Goal: Register for event/course

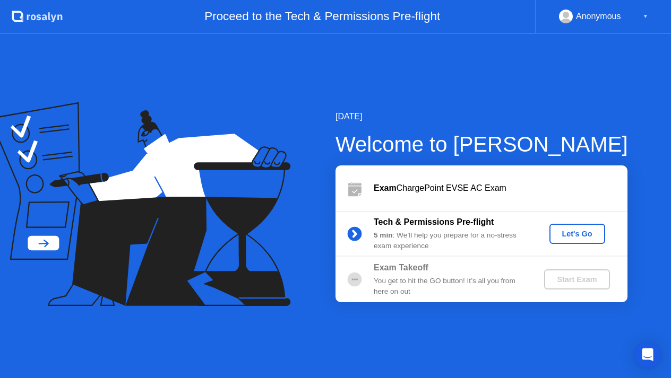
click at [572, 236] on div "Let's Go" at bounding box center [577, 234] width 47 height 8
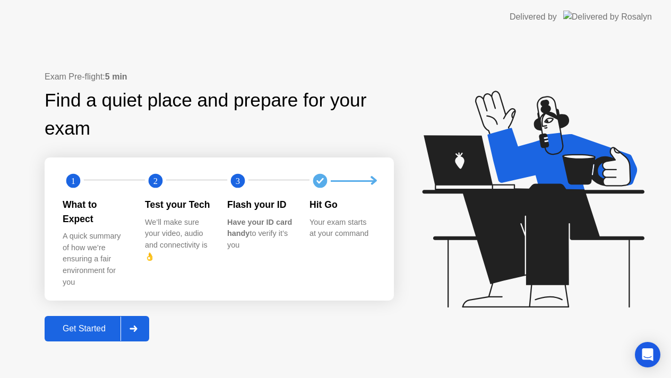
click at [101, 324] on div "Get Started" at bounding box center [84, 329] width 73 height 10
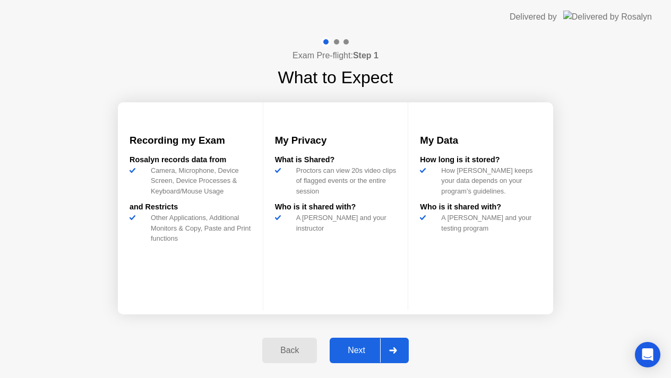
click at [357, 354] on div "Next" at bounding box center [356, 351] width 47 height 10
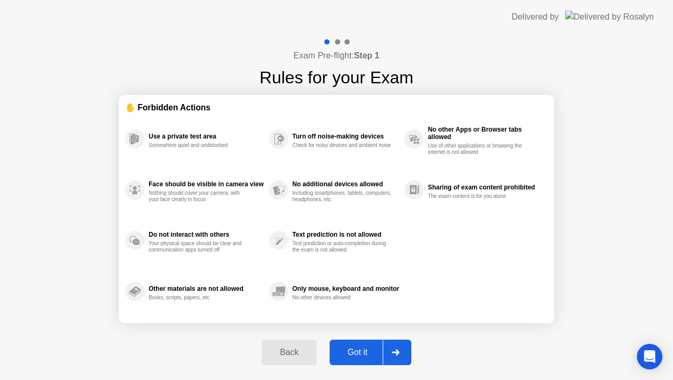
click at [351, 359] on button "Got it" at bounding box center [371, 352] width 82 height 25
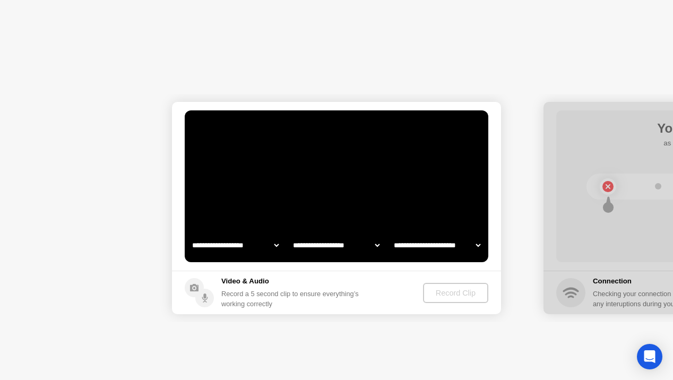
select select "**********"
select select "*******"
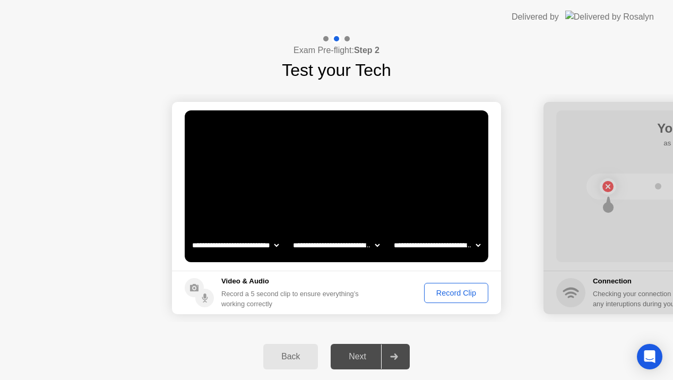
click at [442, 297] on div "Record Clip" at bounding box center [456, 293] width 57 height 8
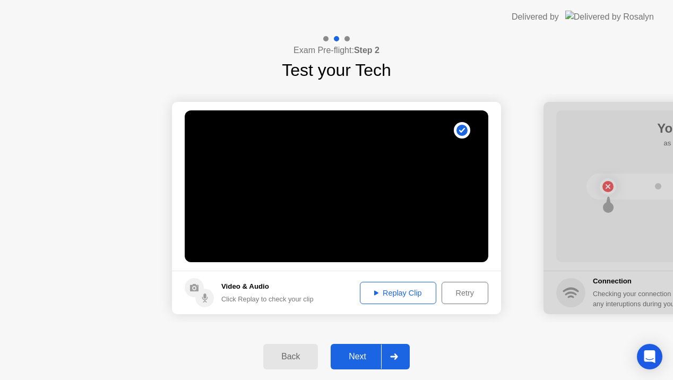
click at [407, 292] on div "Replay Clip" at bounding box center [398, 293] width 69 height 8
click at [363, 358] on div "Next" at bounding box center [357, 357] width 47 height 10
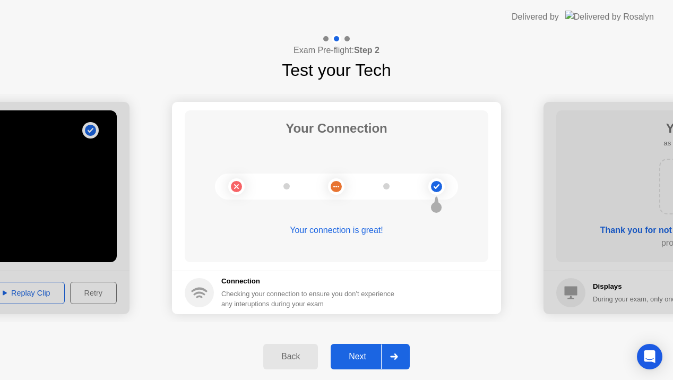
click at [363, 358] on div "Next" at bounding box center [357, 357] width 47 height 10
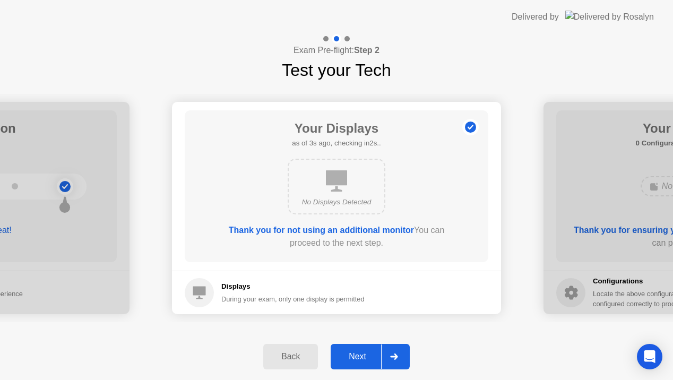
click at [357, 355] on div "Next" at bounding box center [357, 357] width 47 height 10
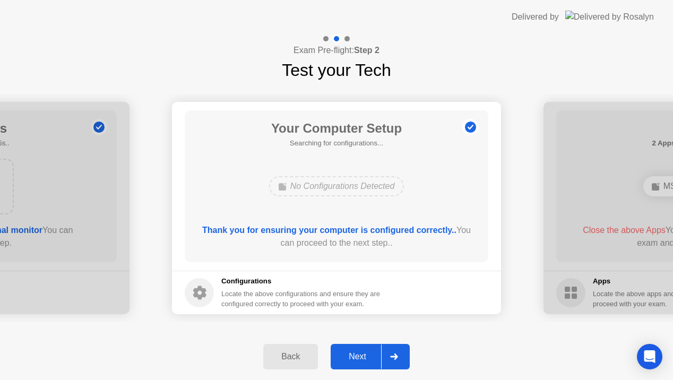
click at [357, 355] on div "Next" at bounding box center [357, 357] width 47 height 10
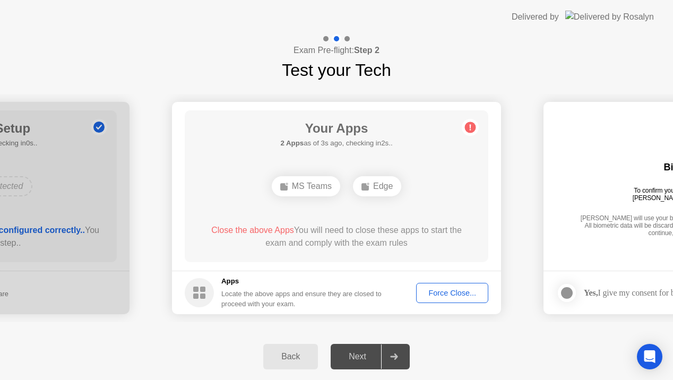
click at [436, 297] on div "Force Close..." at bounding box center [452, 293] width 65 height 8
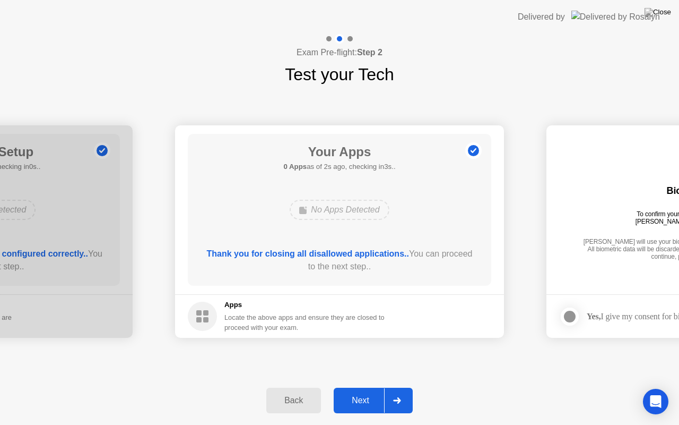
click at [359, 387] on div "Next" at bounding box center [360, 400] width 47 height 10
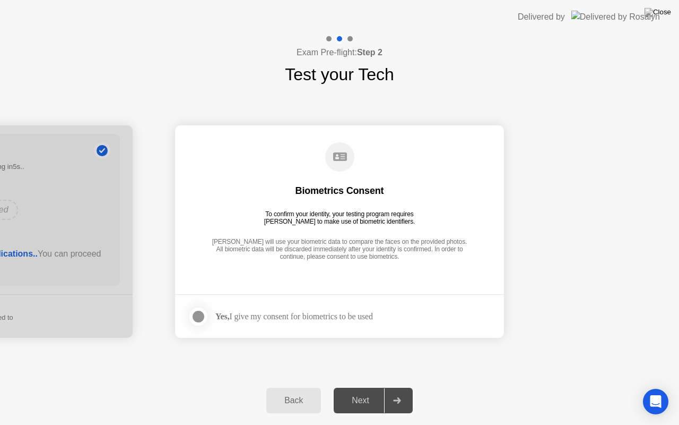
click at [202, 321] on div at bounding box center [198, 316] width 13 height 13
click at [351, 387] on div "Next" at bounding box center [360, 400] width 47 height 10
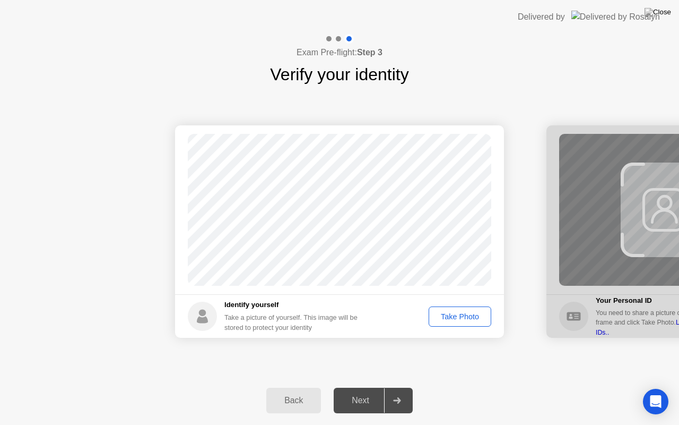
click at [447, 320] on div "Take Photo" at bounding box center [460, 316] width 55 height 8
click at [354, 387] on div "Next" at bounding box center [360, 400] width 47 height 10
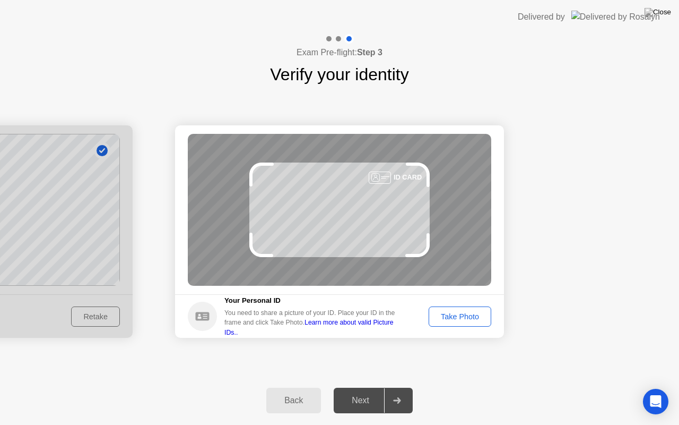
click at [456, 323] on button "Take Photo" at bounding box center [460, 316] width 63 height 20
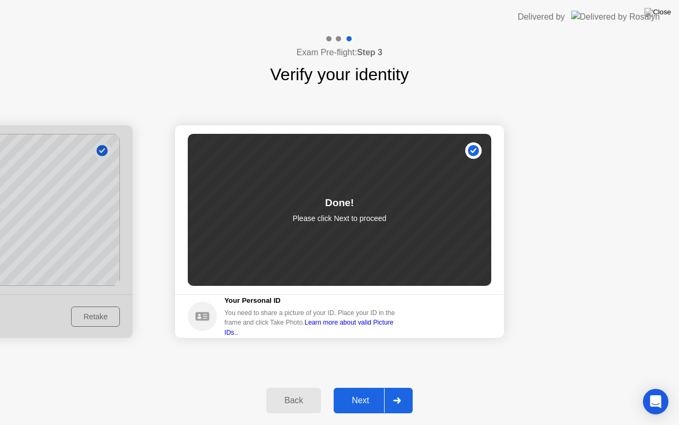
click at [363, 387] on div "Next" at bounding box center [360, 400] width 47 height 10
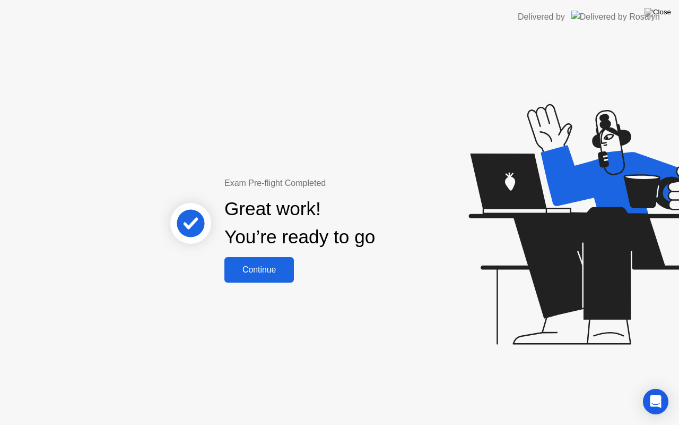
click at [254, 274] on div "Continue" at bounding box center [259, 270] width 63 height 10
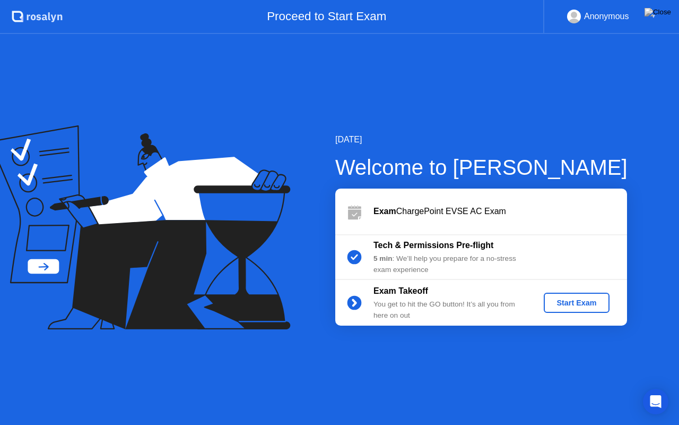
click at [573, 305] on div "Start Exam" at bounding box center [576, 302] width 57 height 8
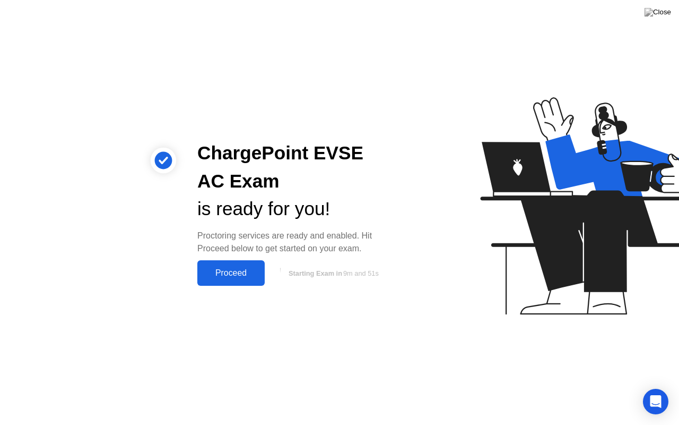
click at [243, 278] on div "Proceed" at bounding box center [231, 273] width 61 height 10
